Goal: Find specific fact: Find specific fact

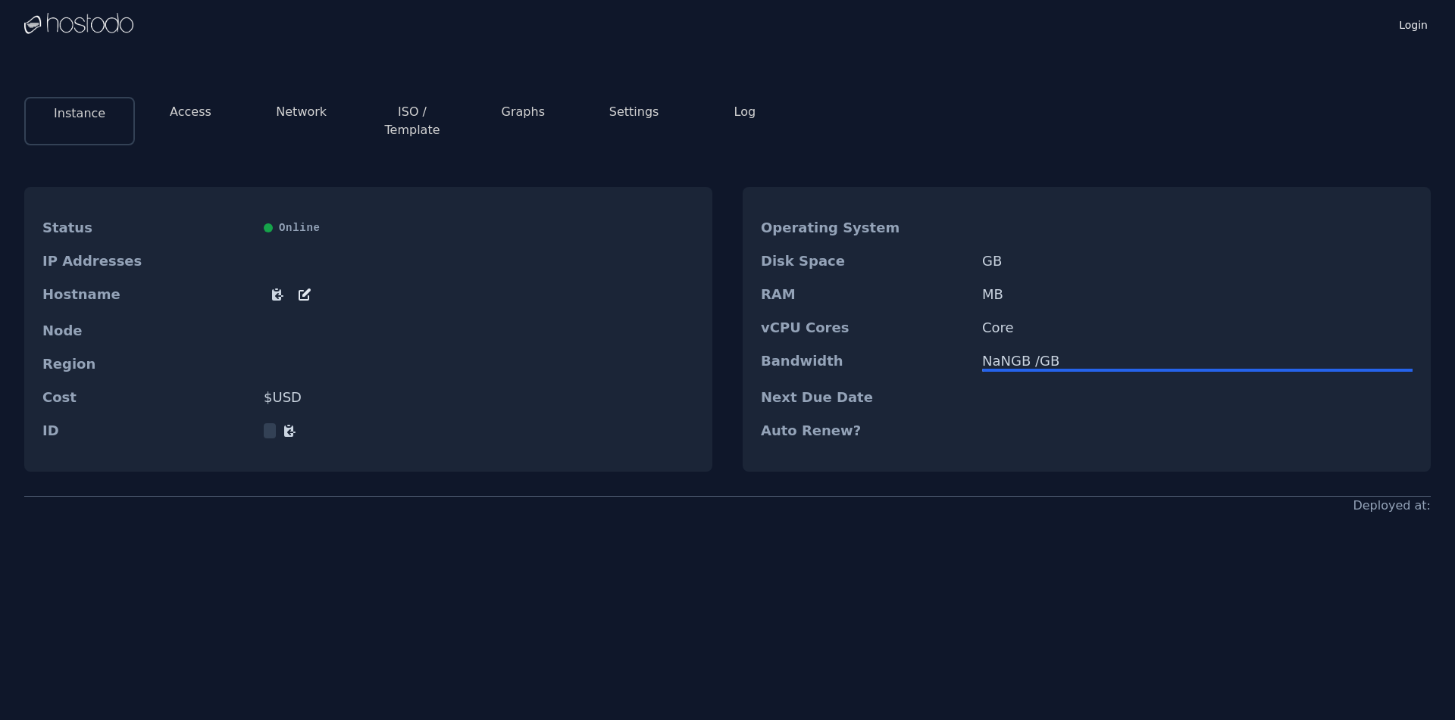
click at [380, 220] on div "Online" at bounding box center [479, 227] width 430 height 15
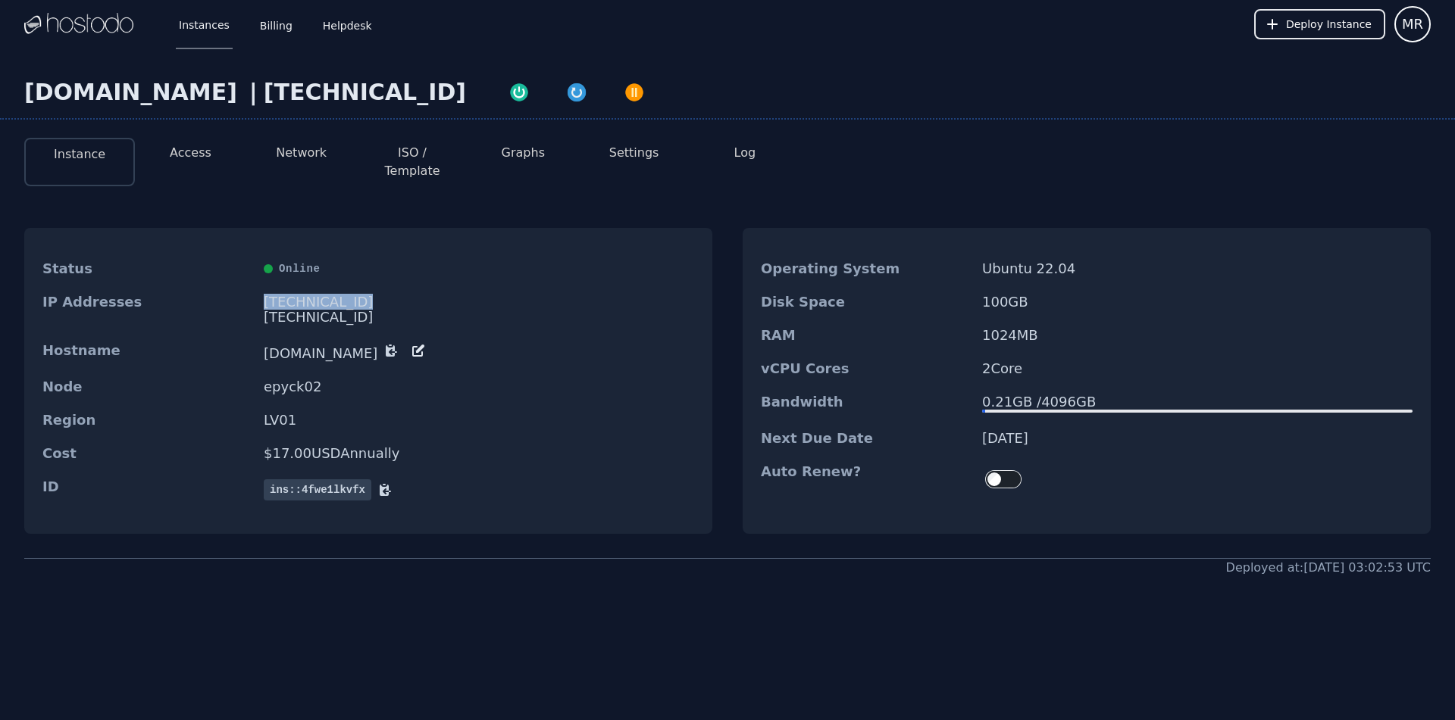
click at [305, 295] on div "[TECHNICAL_ID]" at bounding box center [479, 302] width 430 height 15
copy div "[TECHNICAL_ID]"
click at [202, 154] on button "Access" at bounding box center [191, 153] width 42 height 18
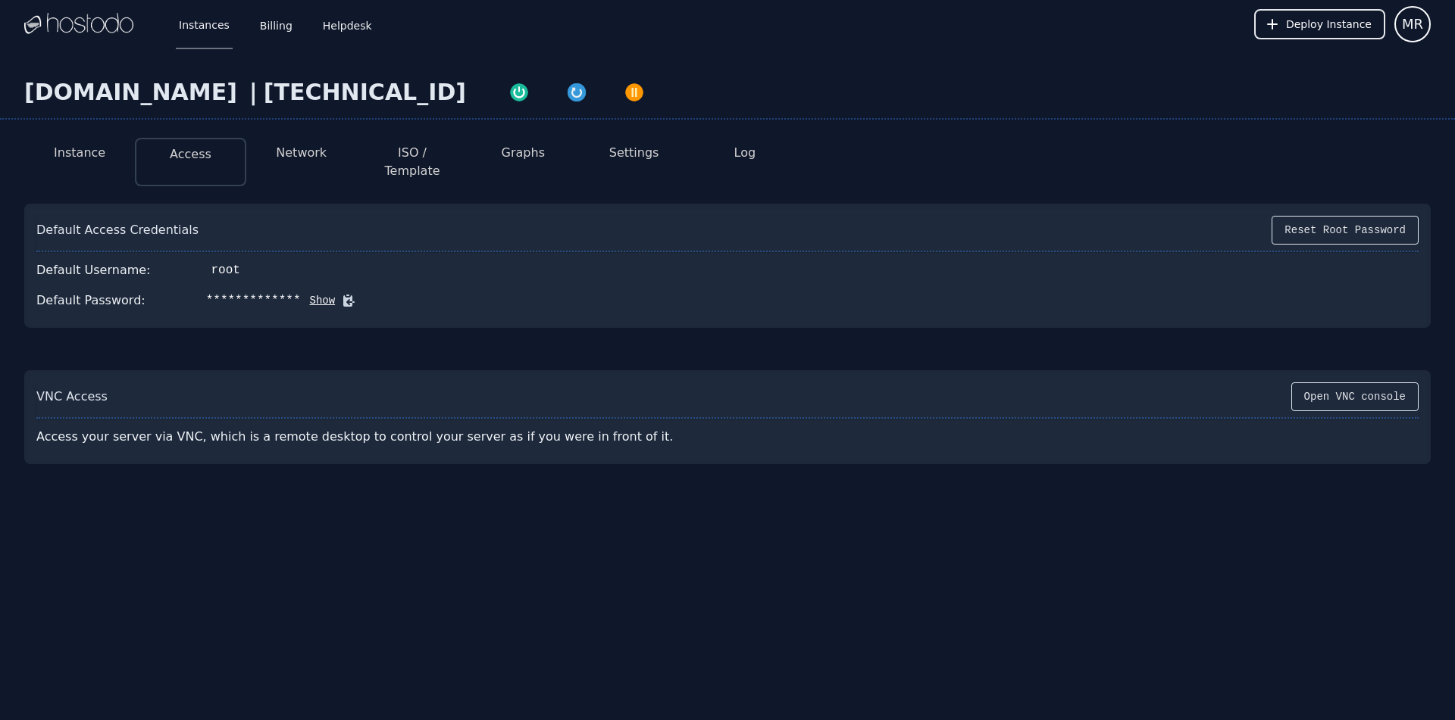
click at [309, 293] on button "Show" at bounding box center [318, 300] width 35 height 15
click at [365, 295] on icon at bounding box center [370, 300] width 11 height 11
click at [326, 79] on div "[TECHNICAL_ID]" at bounding box center [365, 92] width 202 height 27
click at [687, 48] on div "[DOMAIN_NAME] | [TECHNICAL_ID] Instance Access Network ISO / Template Graphs Se…" at bounding box center [727, 331] width 1455 height 567
